Goal: Communication & Community: Participate in discussion

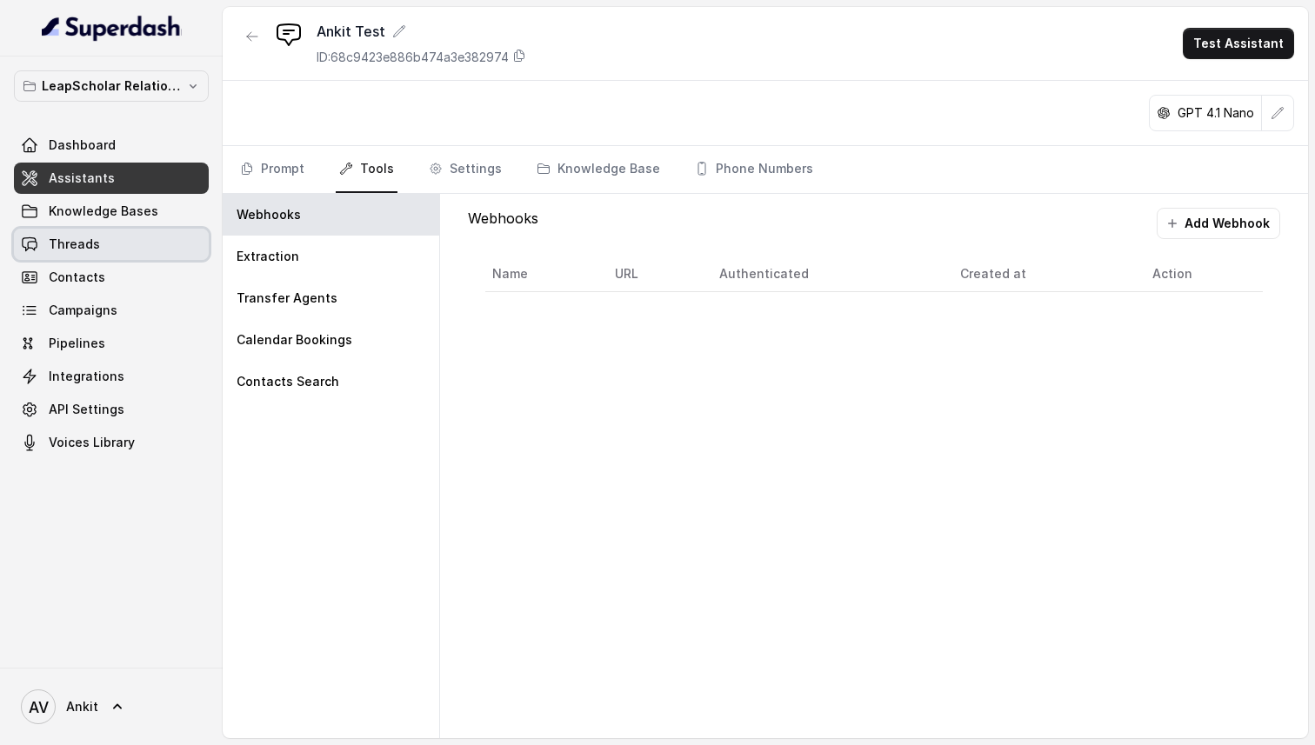
click at [106, 254] on link "Threads" at bounding box center [111, 244] width 195 height 31
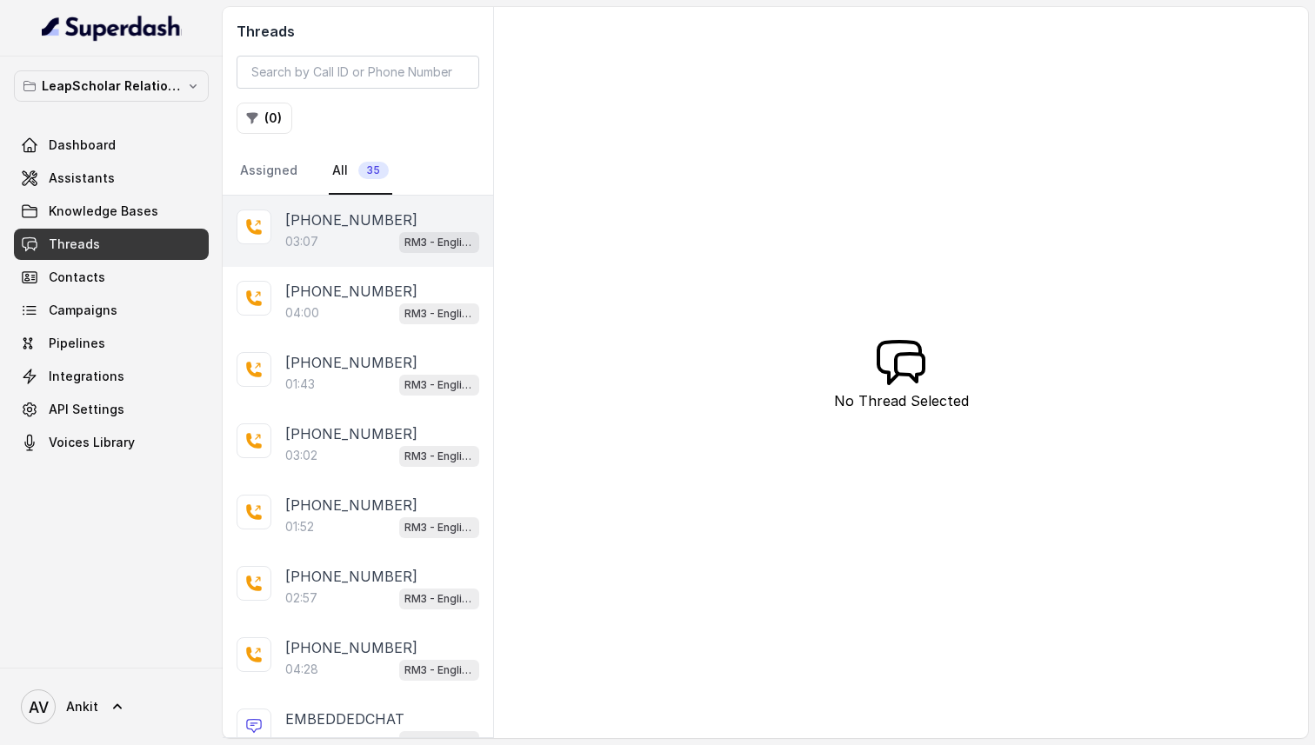
click at [370, 225] on p "[PHONE_NUMBER]" at bounding box center [351, 220] width 132 height 21
